Goal: Use online tool/utility: Utilize a website feature to perform a specific function

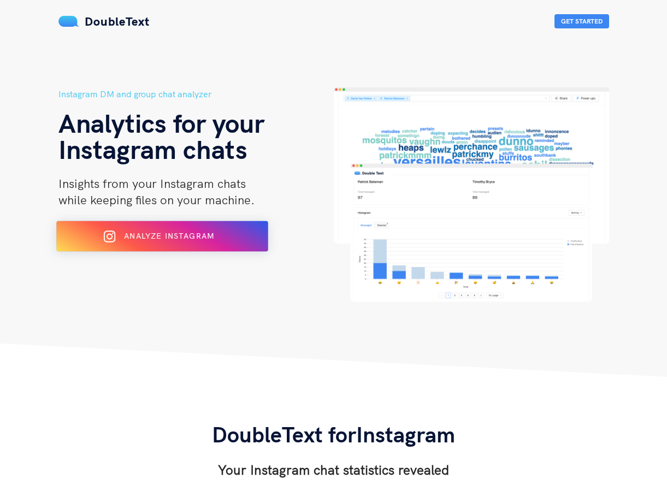
click at [191, 239] on span "Analyze Instagram" at bounding box center [169, 236] width 90 height 10
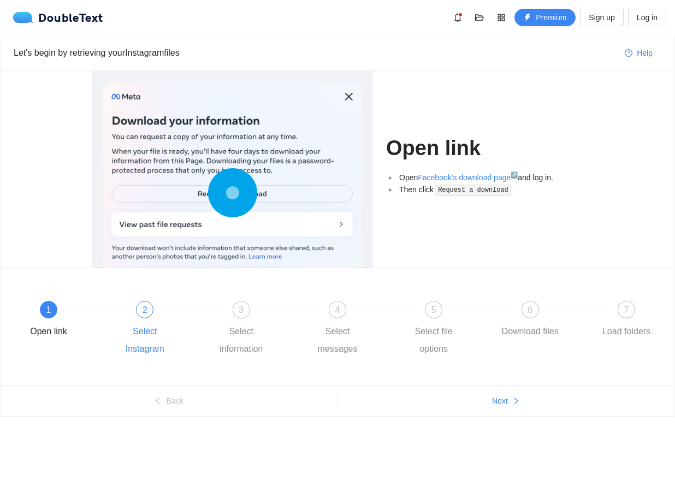
click at [140, 314] on div "2" at bounding box center [144, 309] width 17 height 17
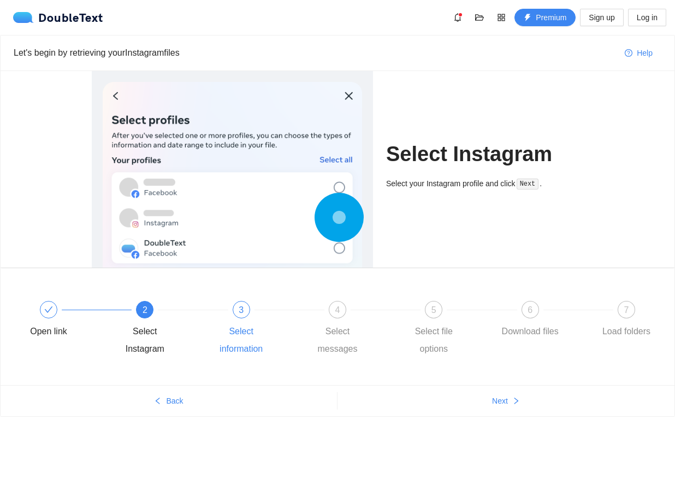
click at [226, 316] on div "3 Select information" at bounding box center [258, 329] width 96 height 57
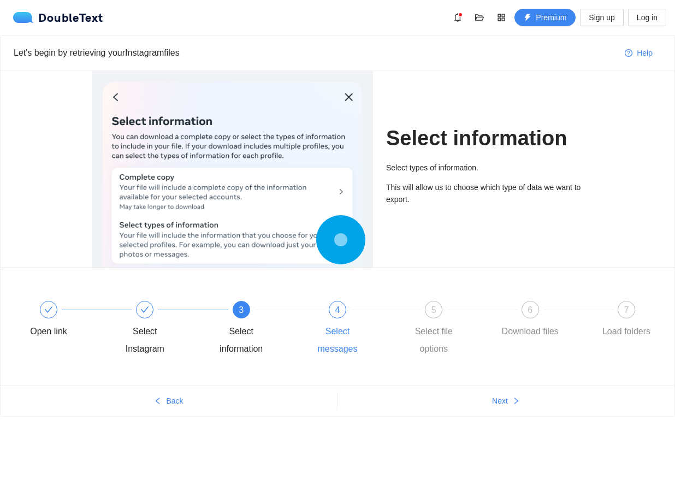
click at [335, 302] on div "4" at bounding box center [337, 309] width 17 height 17
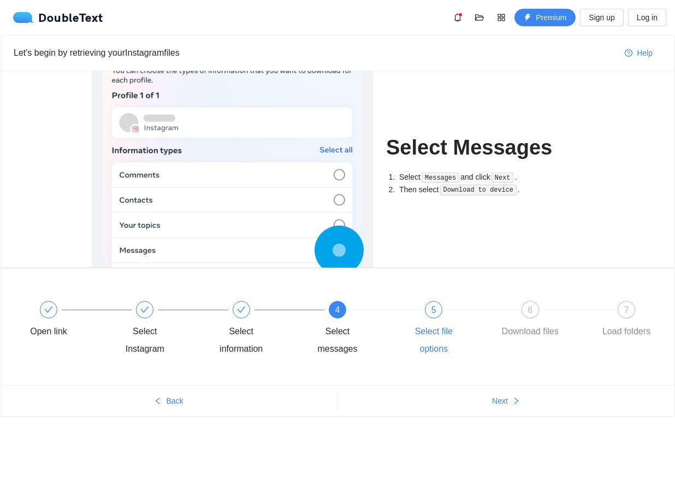
click at [413, 312] on div "5 Select file options" at bounding box center [450, 329] width 96 height 57
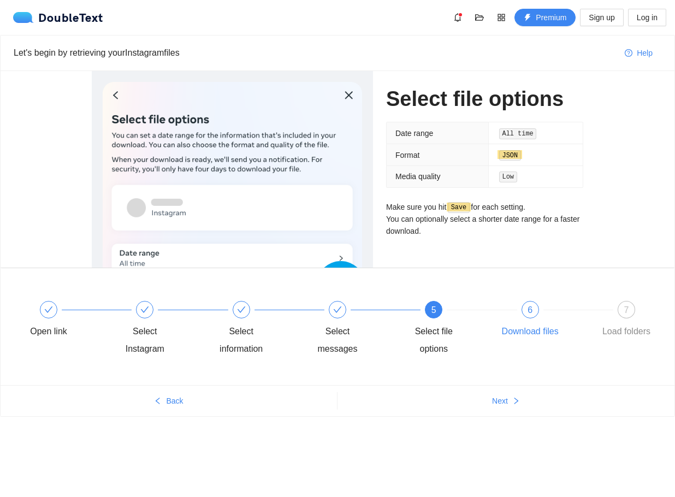
click at [512, 319] on div "6 Download files" at bounding box center [547, 320] width 96 height 39
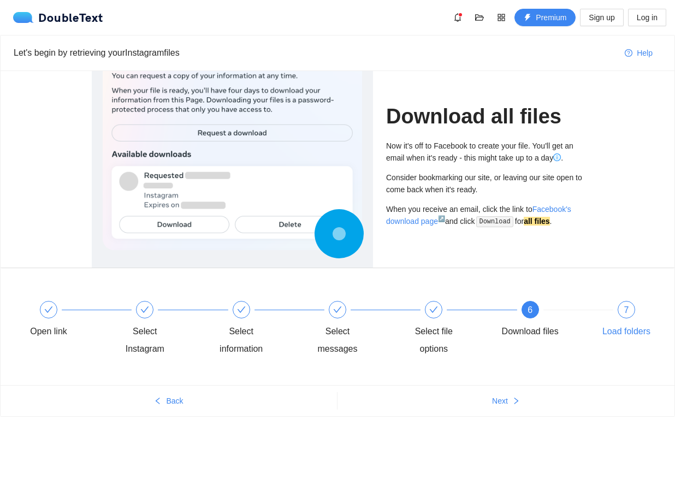
click at [619, 323] on div "Load folders" at bounding box center [627, 331] width 48 height 17
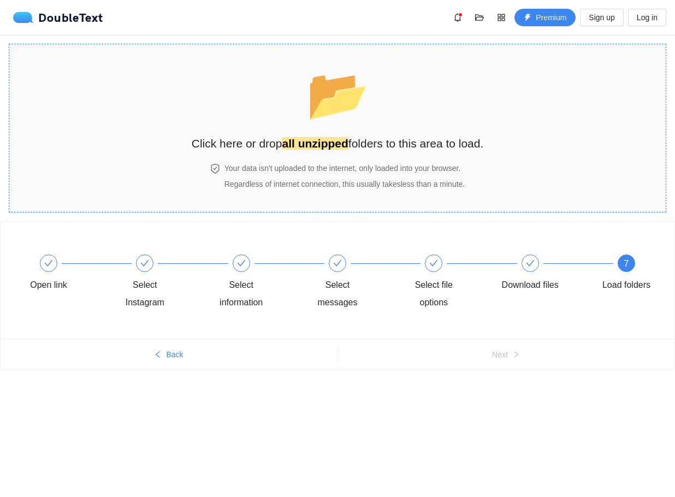
click at [308, 141] on strong "all unzipped" at bounding box center [315, 143] width 66 height 13
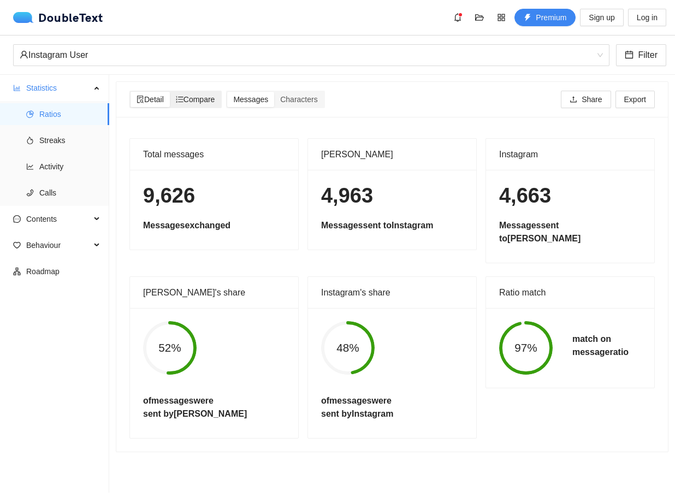
click at [198, 101] on span "Compare" at bounding box center [195, 99] width 39 height 9
click at [170, 92] on input "Compare" at bounding box center [170, 92] width 0 height 0
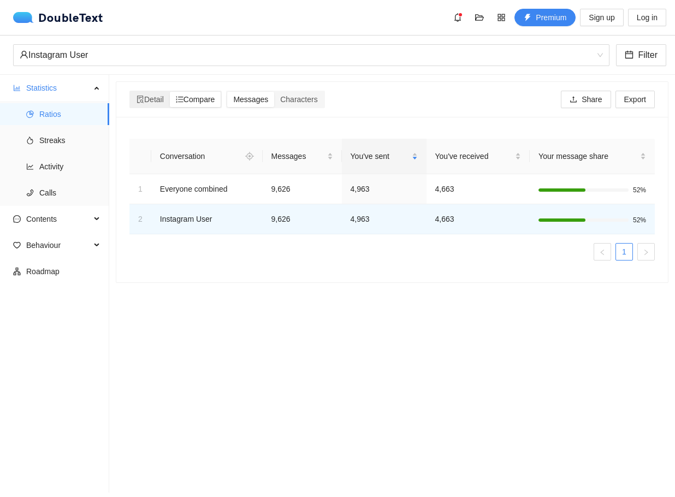
click at [202, 99] on span "Compare" at bounding box center [195, 99] width 39 height 9
click at [170, 92] on input "Compare" at bounding box center [170, 92] width 0 height 0
click at [260, 95] on span "Messages" at bounding box center [250, 99] width 35 height 9
click at [227, 92] on input "Messages" at bounding box center [227, 92] width 0 height 0
click at [307, 99] on span "Characters" at bounding box center [298, 99] width 37 height 9
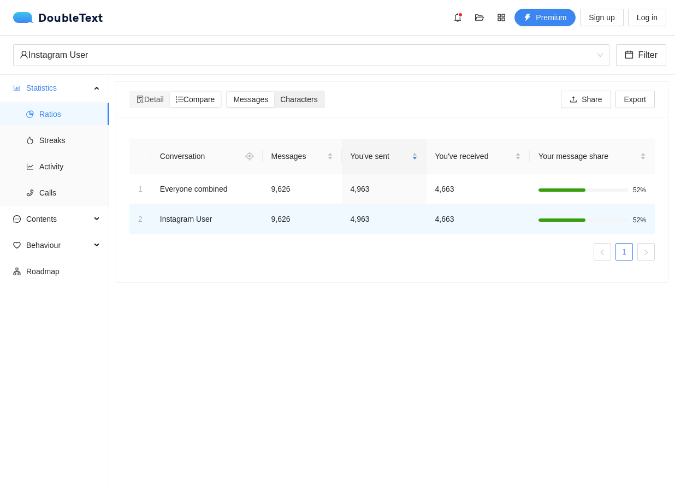
click at [274, 92] on input "Characters" at bounding box center [274, 92] width 0 height 0
click at [43, 139] on span "Streaks" at bounding box center [69, 140] width 61 height 22
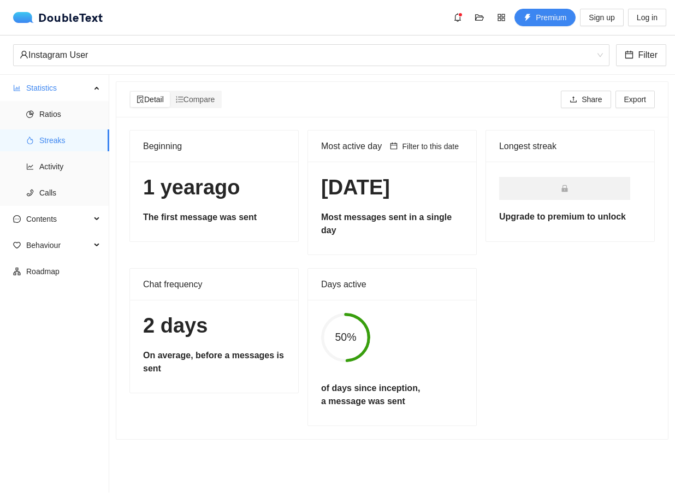
click at [561, 191] on icon "lock" at bounding box center [565, 189] width 8 height 8
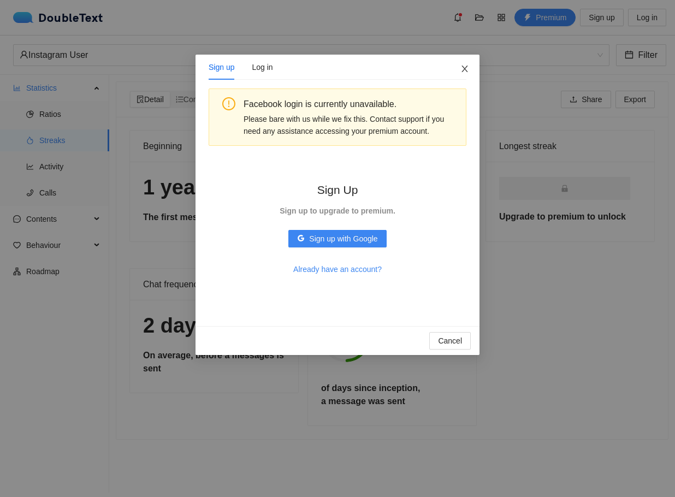
click at [465, 69] on icon "close" at bounding box center [464, 68] width 9 height 9
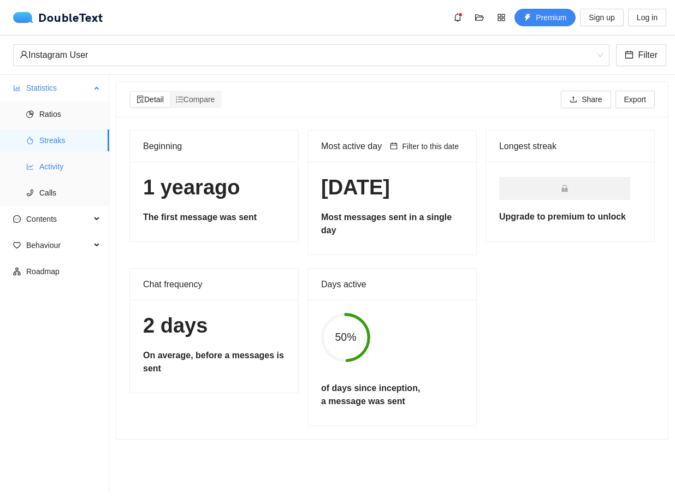
click at [64, 172] on span "Activity" at bounding box center [69, 167] width 61 height 22
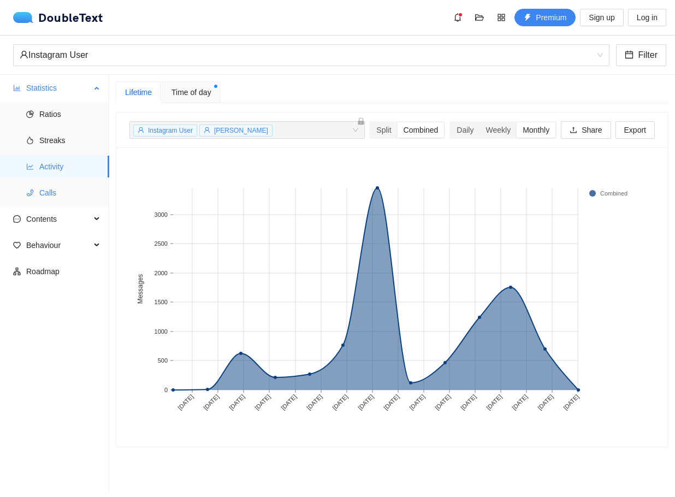
click at [68, 190] on span "Calls" at bounding box center [69, 193] width 61 height 22
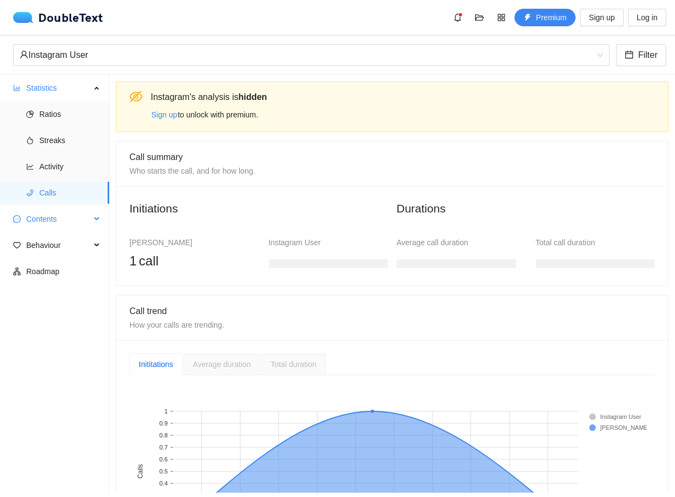
click at [49, 214] on span "Contents" at bounding box center [58, 219] width 64 height 22
click at [58, 267] on span "Emojis" at bounding box center [69, 272] width 61 height 22
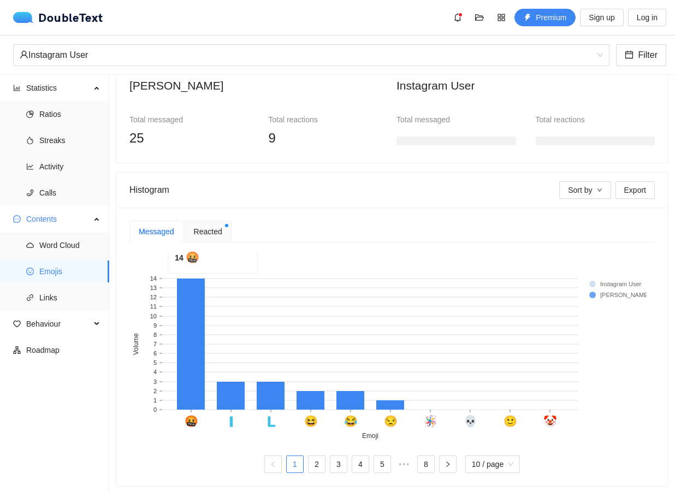
scroll to position [118, 0]
click at [211, 225] on span "Reacted" at bounding box center [208, 231] width 28 height 12
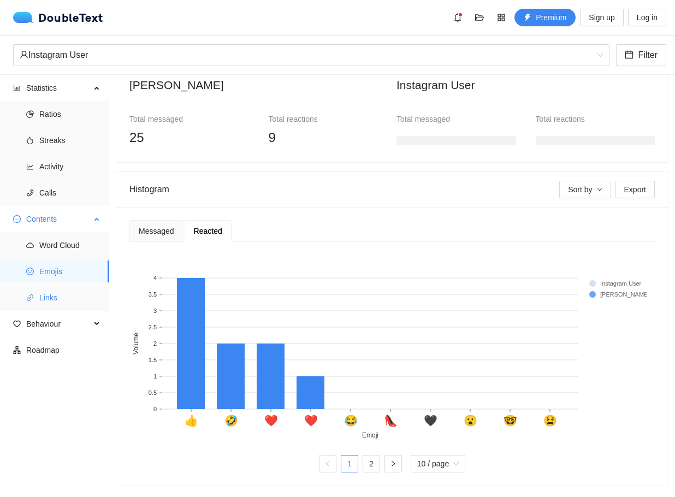
click at [75, 294] on span "Links" at bounding box center [69, 298] width 61 height 22
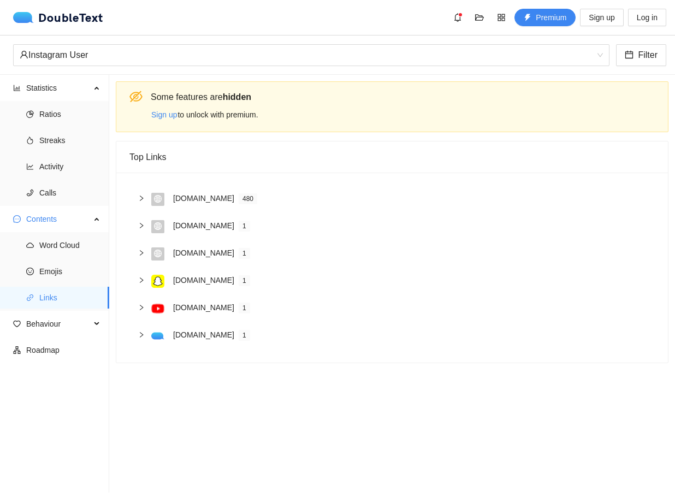
click at [181, 223] on div "[DOMAIN_NAME]" at bounding box center [203, 226] width 61 height 12
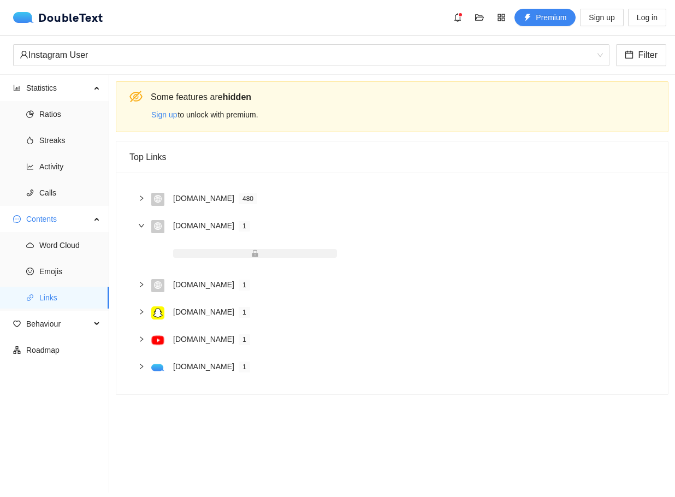
click at [182, 224] on div "[DOMAIN_NAME]" at bounding box center [203, 226] width 61 height 12
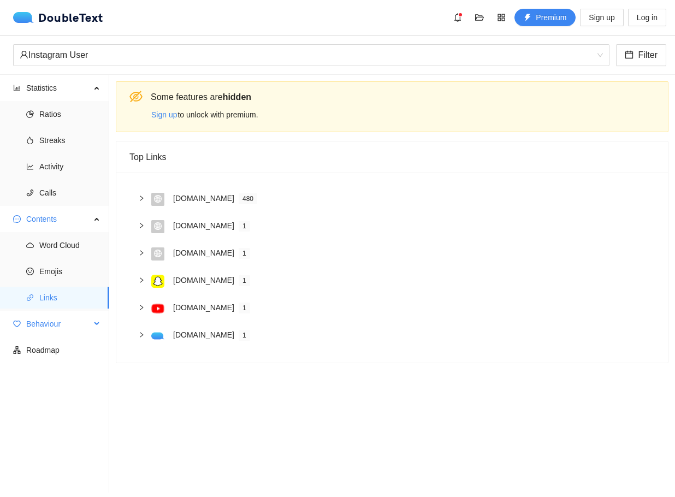
click at [69, 323] on span "Behaviour" at bounding box center [58, 324] width 64 height 22
click at [73, 350] on span "Engagement" at bounding box center [69, 350] width 61 height 22
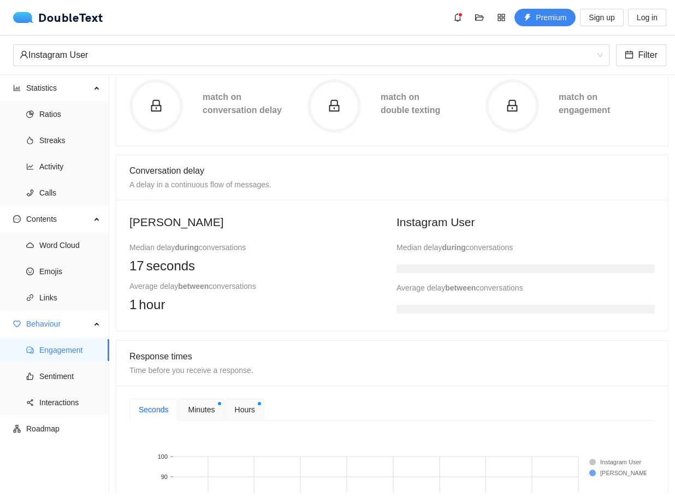
scroll to position [94, 0]
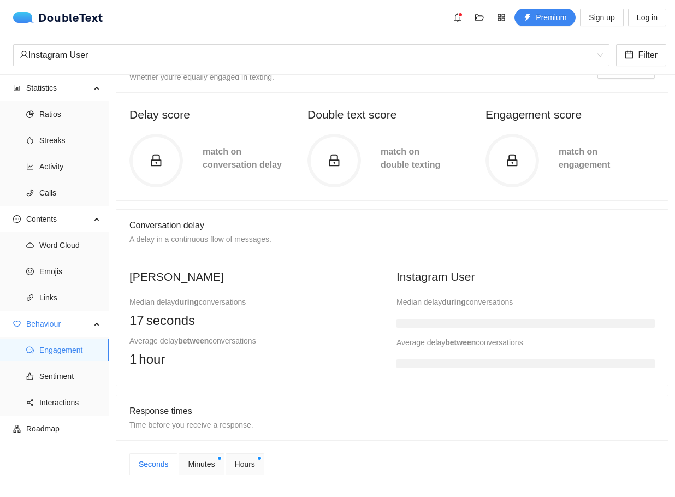
click at [219, 161] on span "match on conversation delay" at bounding box center [242, 158] width 79 height 22
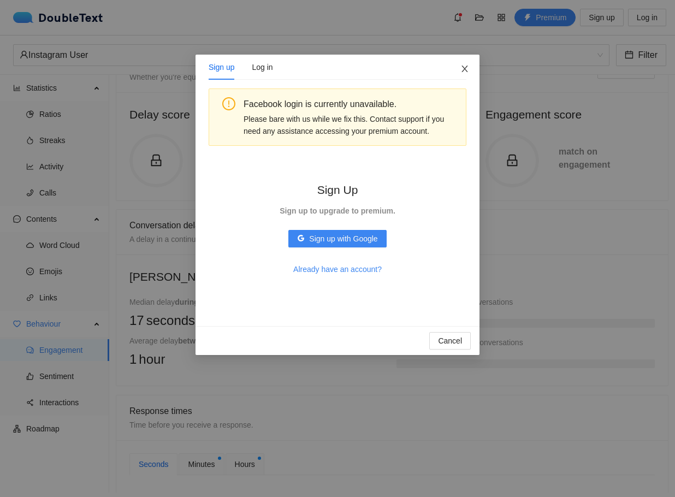
click at [464, 64] on span "Close" at bounding box center [464, 69] width 29 height 29
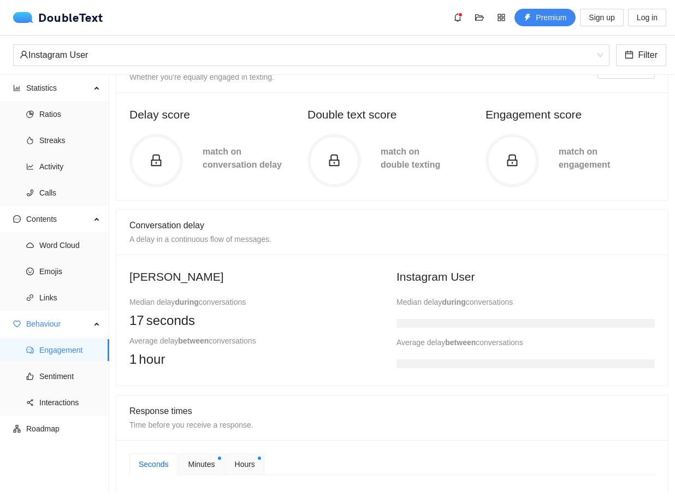
scroll to position [39, 0]
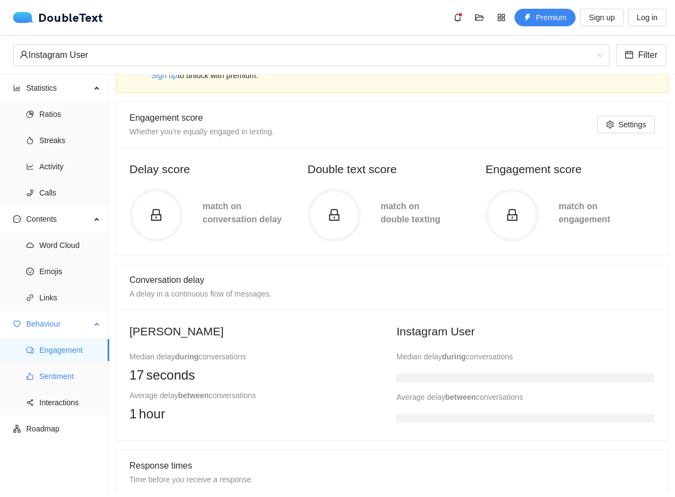
click at [69, 369] on span "Sentiment" at bounding box center [69, 376] width 61 height 22
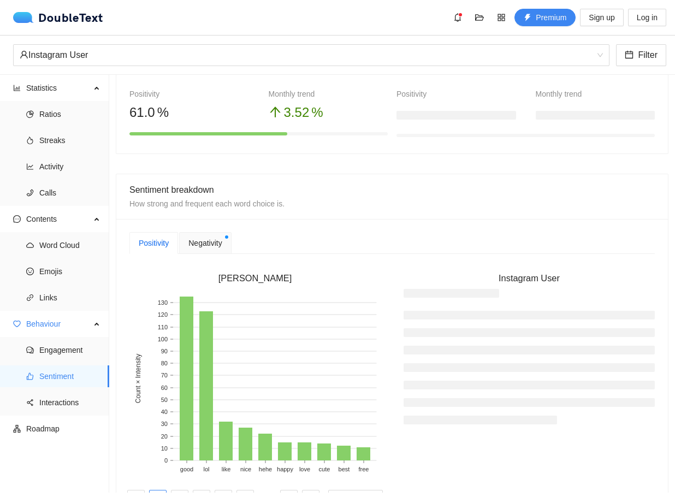
scroll to position [258, 0]
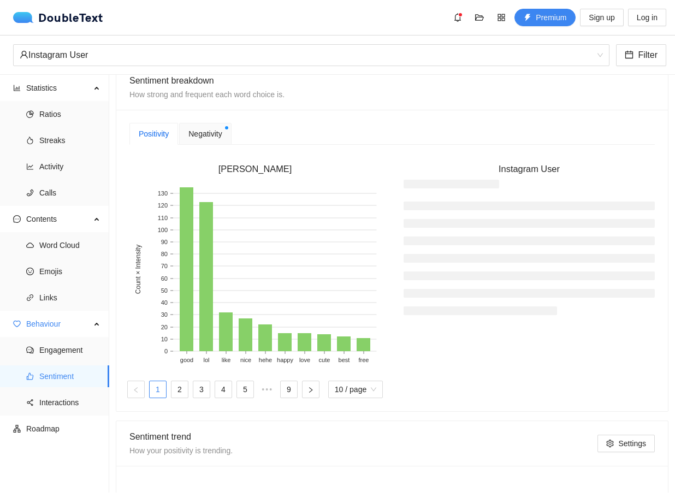
click at [211, 134] on span "Negativity" at bounding box center [204, 134] width 33 height 12
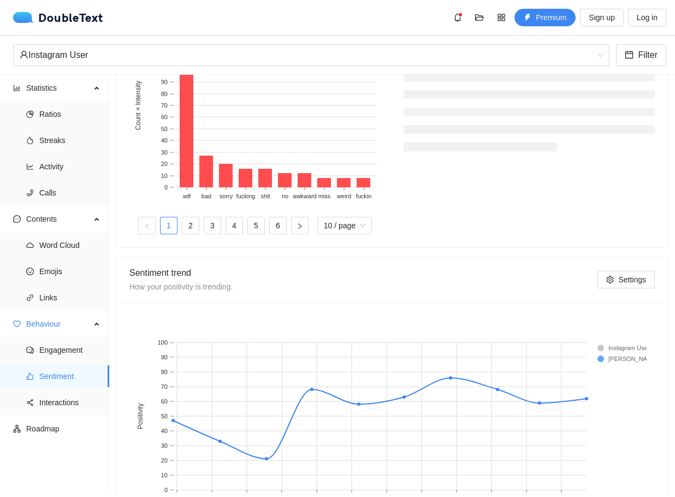
scroll to position [312, 0]
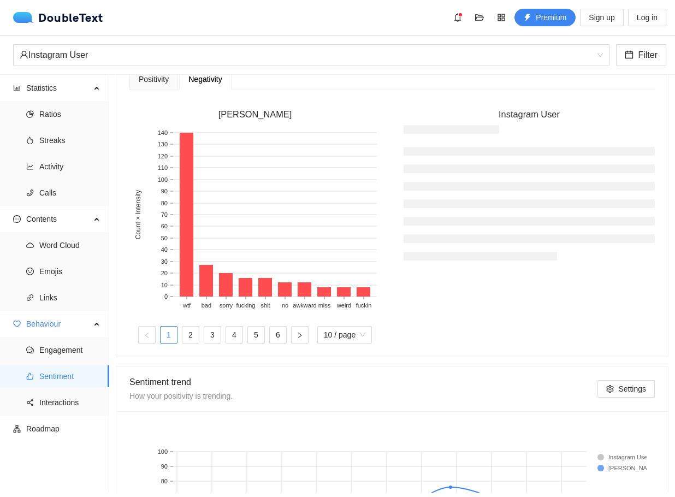
click at [155, 73] on div "Instagram User Filter" at bounding box center [337, 55] width 675 height 39
click at [158, 86] on div "Positivity" at bounding box center [153, 79] width 49 height 22
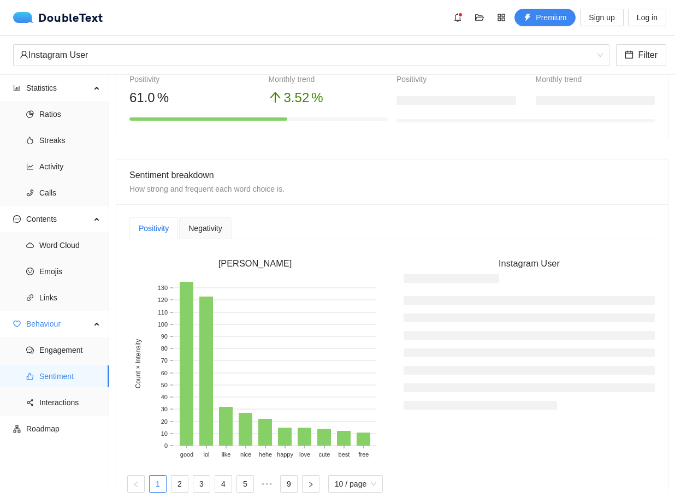
scroll to position [273, 0]
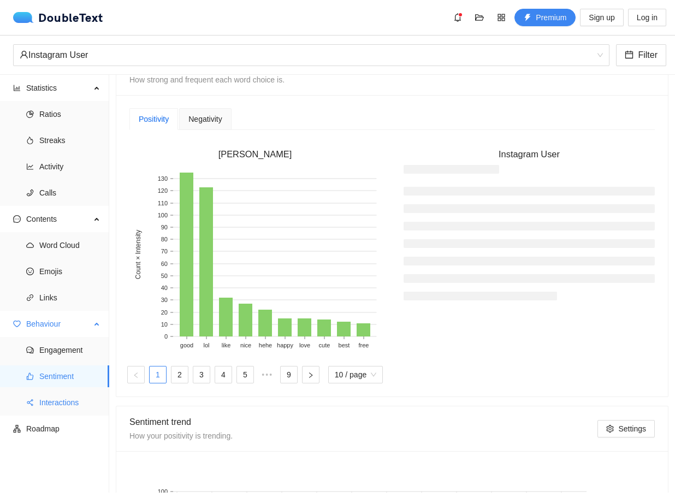
click at [73, 396] on span "Interactions" at bounding box center [69, 403] width 61 height 22
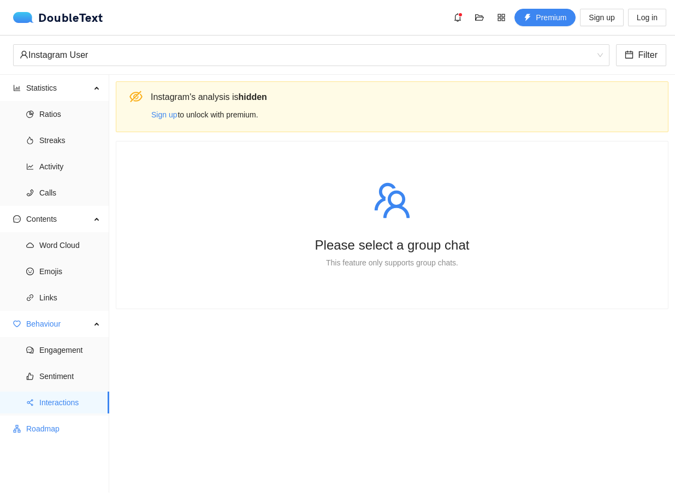
click at [61, 429] on span "Roadmap" at bounding box center [63, 429] width 74 height 22
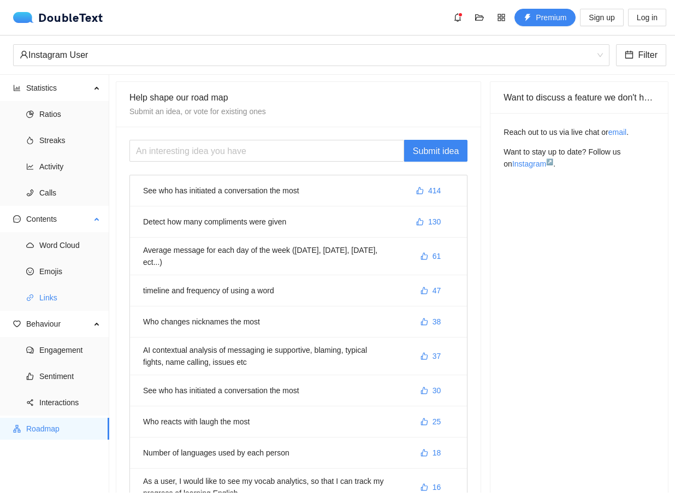
click at [74, 298] on span "Links" at bounding box center [69, 298] width 61 height 22
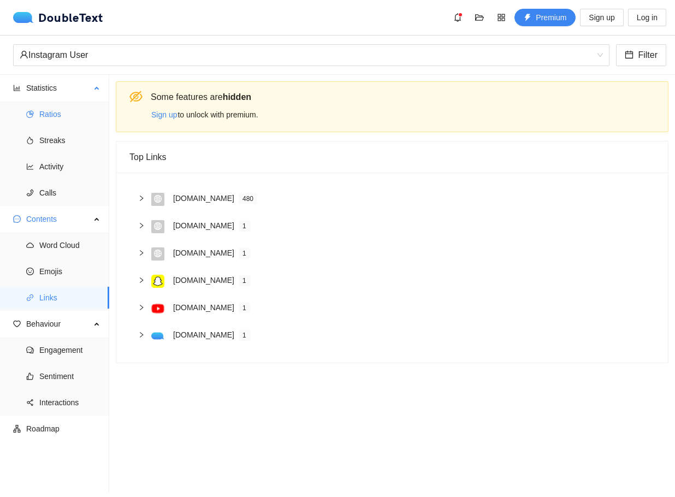
click at [30, 114] on icon "pie-chart" at bounding box center [30, 114] width 8 height 8
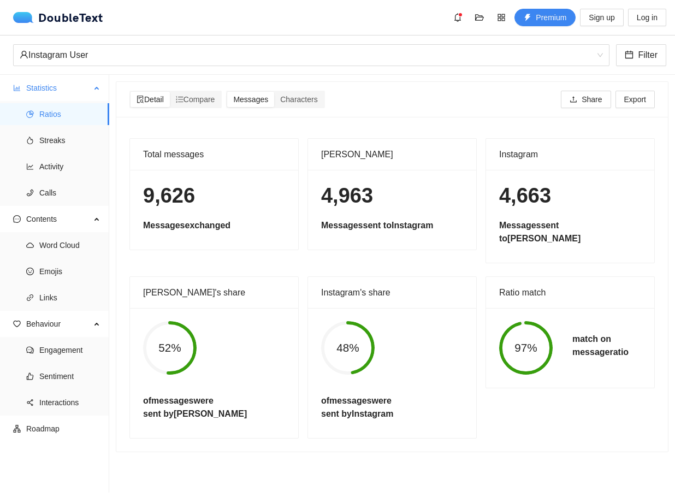
click at [60, 87] on span "Statistics" at bounding box center [58, 88] width 64 height 22
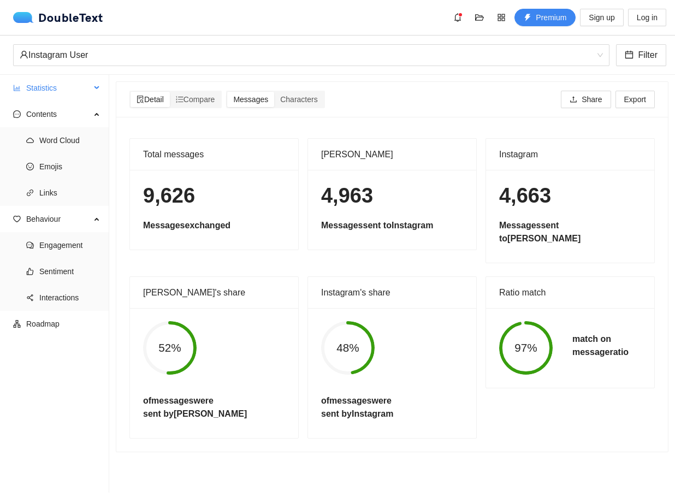
click at [60, 88] on span "Statistics" at bounding box center [58, 88] width 64 height 22
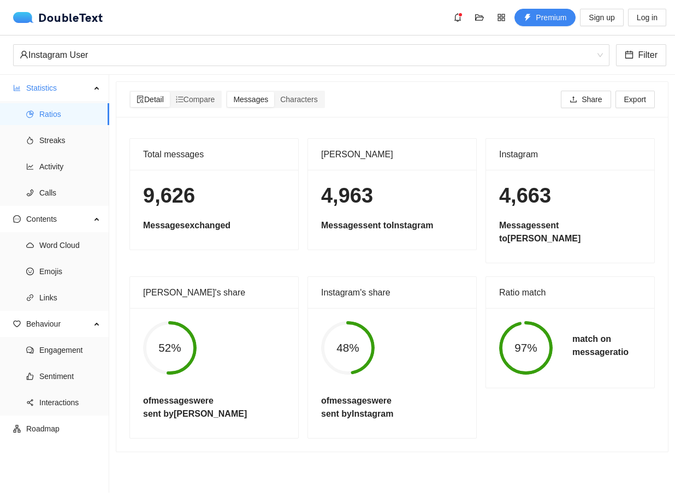
click at [202, 147] on div "Total messages" at bounding box center [214, 154] width 142 height 31
